Goal: Check status: Check status

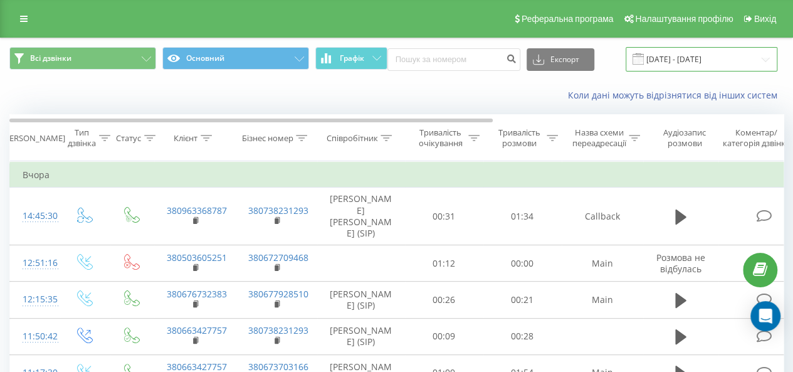
click at [681, 61] on input "22.09.2025 - 22.09.2025" at bounding box center [702, 59] width 152 height 24
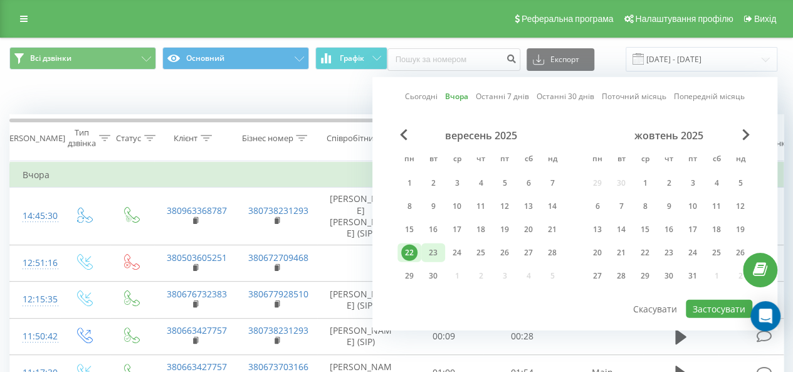
click at [436, 248] on div "23" at bounding box center [433, 252] width 16 height 16
click at [723, 305] on button "Застосувати" at bounding box center [719, 309] width 66 height 18
type input "[DATE] - [DATE]"
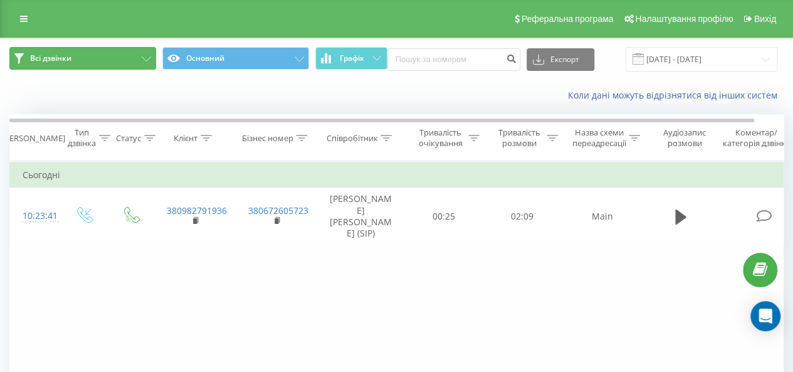
click at [123, 57] on button "Всі дзвінки" at bounding box center [82, 58] width 147 height 23
